Goal: Information Seeking & Learning: Check status

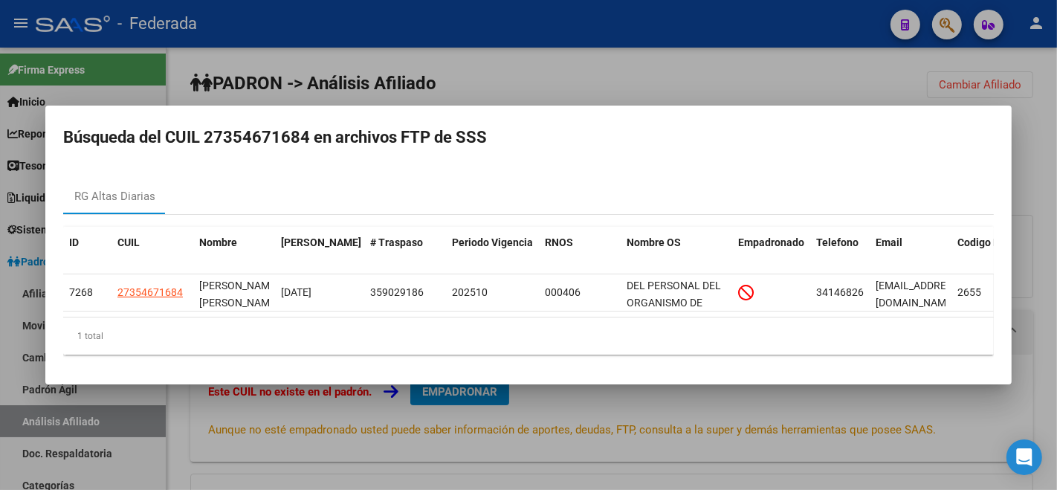
click at [789, 71] on div at bounding box center [528, 245] width 1057 height 490
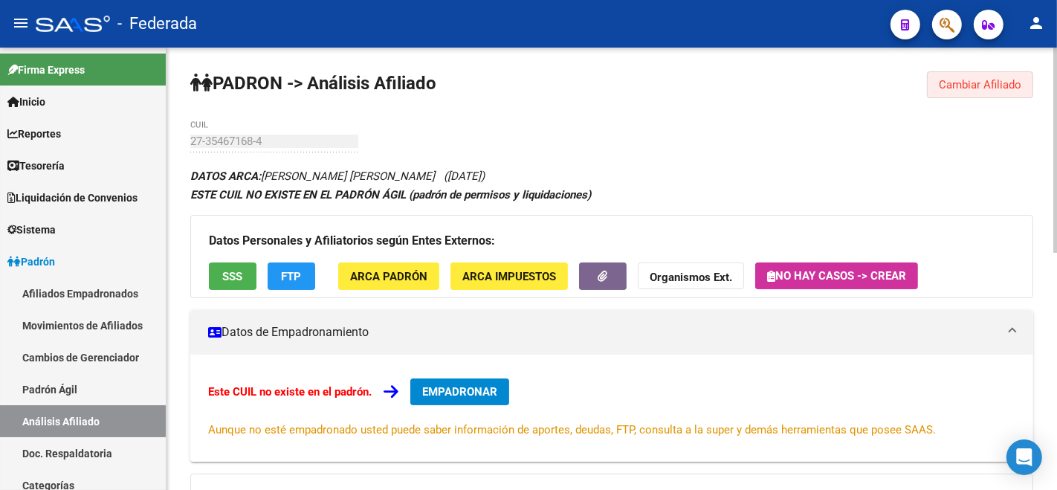
click at [983, 88] on span "Cambiar Afiliado" at bounding box center [980, 84] width 83 height 13
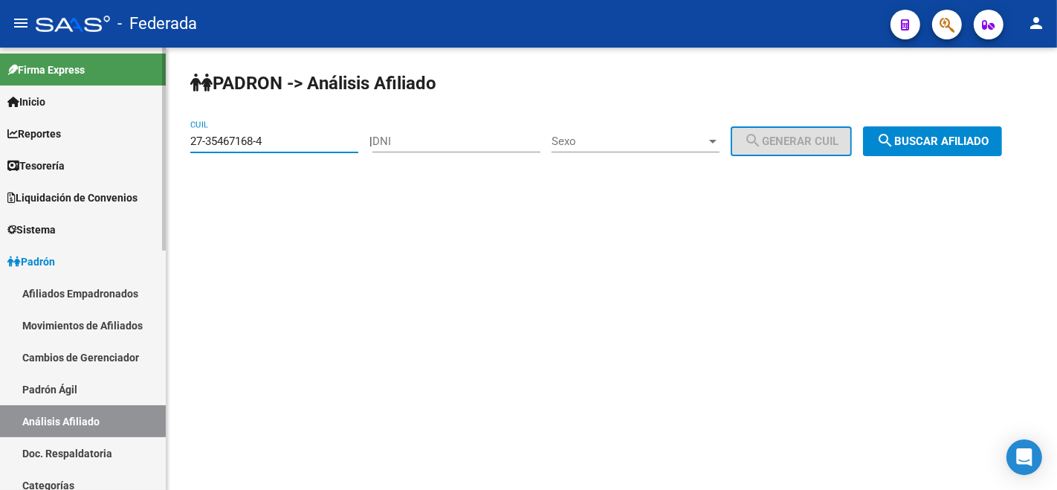
drag, startPoint x: 272, startPoint y: 143, endPoint x: 135, endPoint y: 138, distance: 136.9
click at [135, 138] on mat-sidenav-container "Firma Express Inicio Calendario SSS Instructivos Contacto OS Reportes Tablero d…" at bounding box center [528, 269] width 1057 height 442
paste input "9286499-2"
type input "27-39286499-2"
click at [863, 156] on button "search Buscar afiliado" at bounding box center [932, 141] width 139 height 30
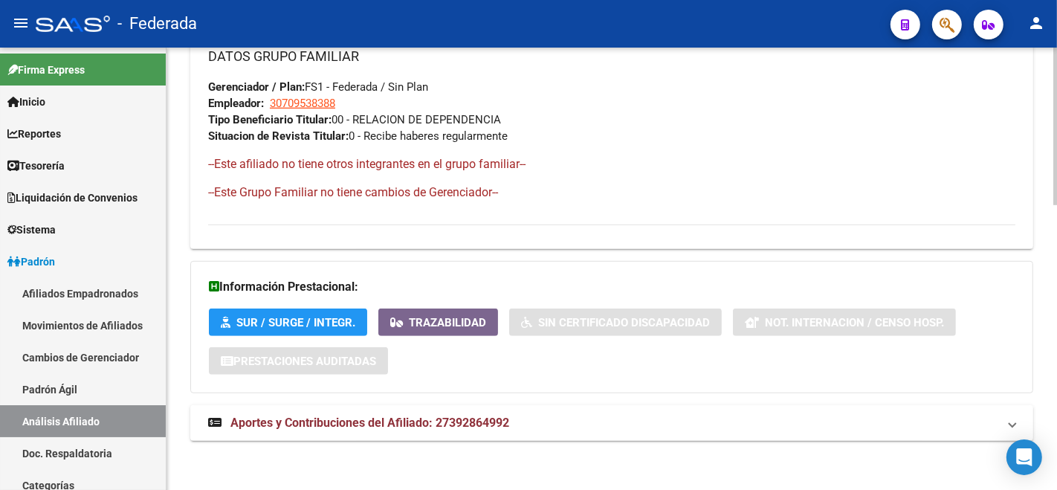
scroll to position [801, 0]
click at [319, 419] on span "Aportes y Contribuciones del Afiliado: 27392864992" at bounding box center [369, 422] width 279 height 14
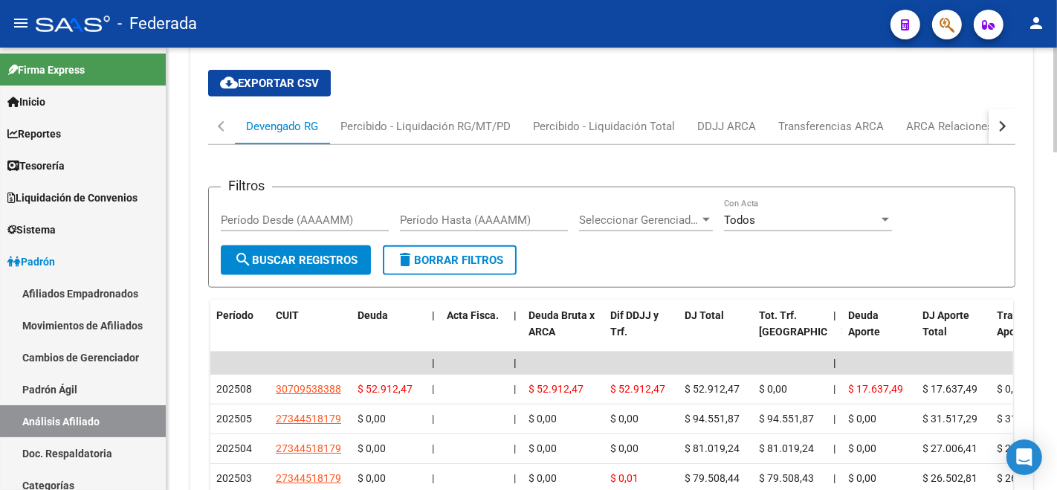
scroll to position [1383, 0]
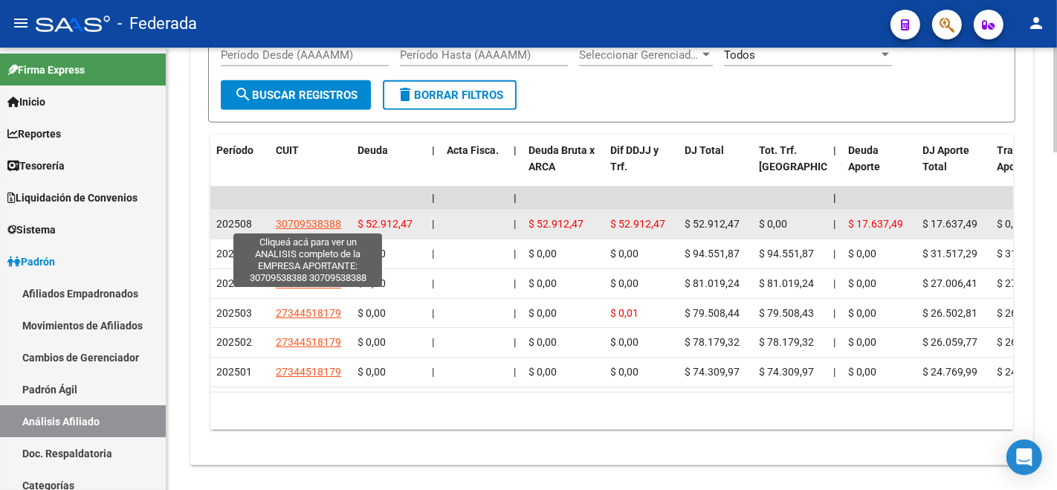
click at [291, 219] on span "30709538388" at bounding box center [308, 224] width 65 height 12
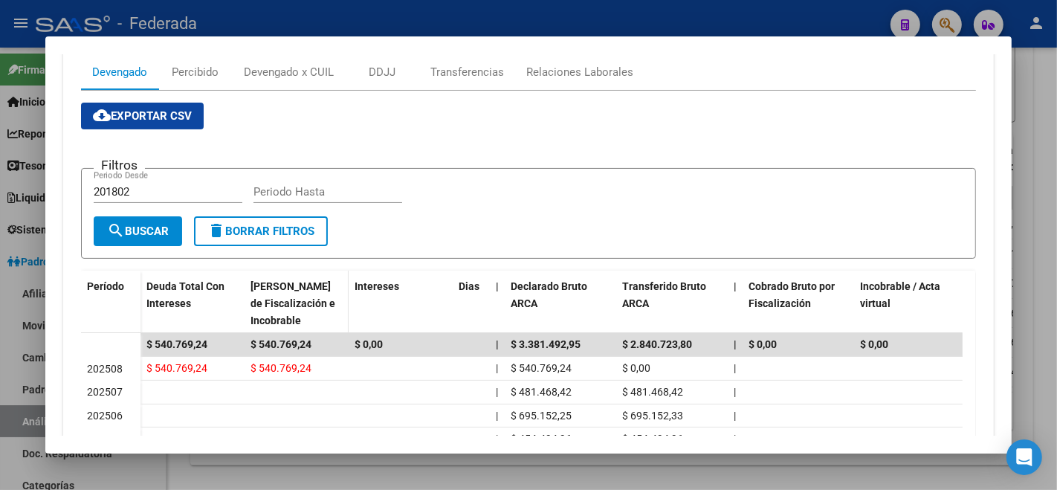
scroll to position [413, 0]
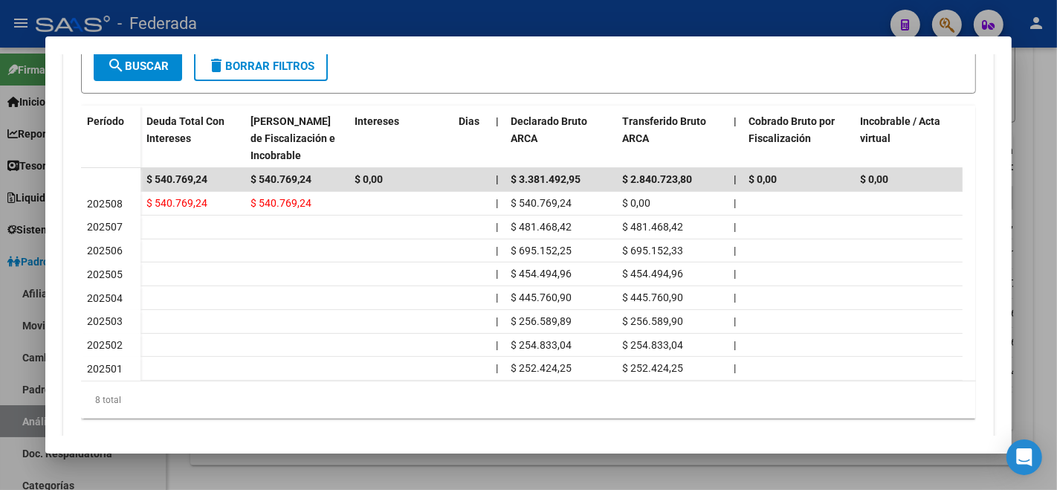
click at [709, 476] on div at bounding box center [528, 245] width 1057 height 490
